Goal: Answer question/provide support

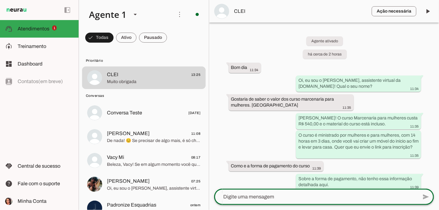
scroll to position [160, 0]
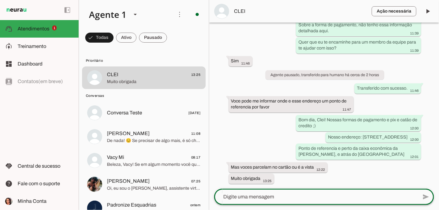
click at [272, 197] on textarea at bounding box center [315, 198] width 203 height 8
type textarea "p"
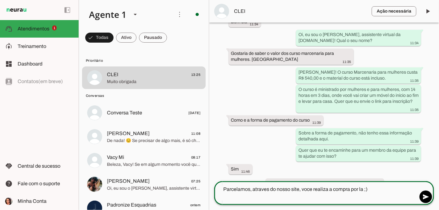
scroll to position [46, 0]
type textarea "Parcelamos, atraves do nosso site, voce realiza a compra por la ;)"
type md-outlined-text-field "Parcelamos, atraves do nosso site, voce realiza a compra por la ;)"
paste textarea "[URL][DOMAIN_NAME]"
type textarea "Parcelamos, através do nosso site, voce realiza a compra por la ;) [URL][DOMAIN…"
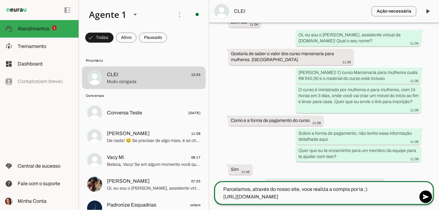
type md-outlined-text-field "Parcelamos, através do nosso site, voce realiza a compra por la ;) [URL][DOMAIN…"
click at [384, 194] on textarea "Parcelamos, através do nosso site, você realiza a compra por la ;) [URL][DOMAIN…" at bounding box center [315, 193] width 203 height 15
type textarea "Parcelamos, através do nosso site, você realiza a compra por la ;) [URL][DOMAIN…"
type md-outlined-text-field "Parcelamos, através do nosso site, você realiza a compra por la ;) [URL][DOMAIN…"
click at [431, 201] on span at bounding box center [425, 197] width 15 height 15
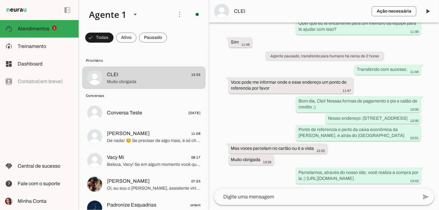
scroll to position [185, 0]
